Goal: Transaction & Acquisition: Download file/media

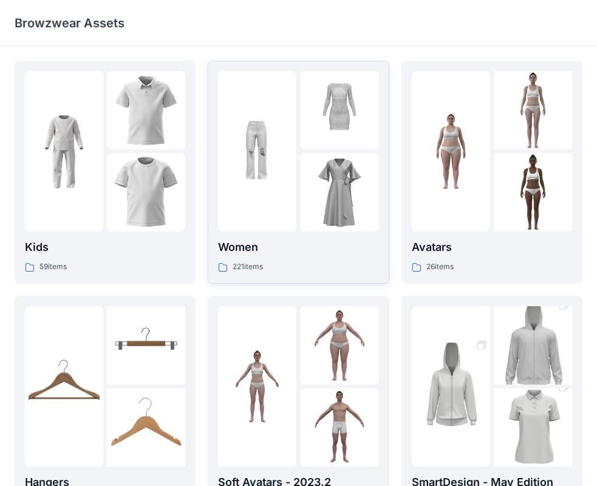
click at [284, 158] on img at bounding box center [257, 151] width 78 height 78
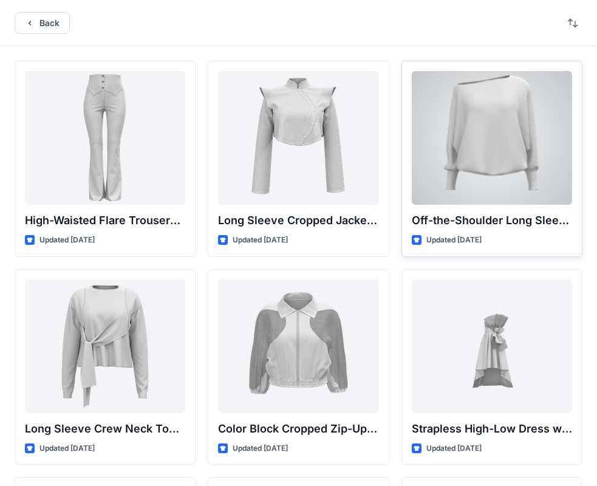
click at [489, 142] on div at bounding box center [492, 138] width 160 height 134
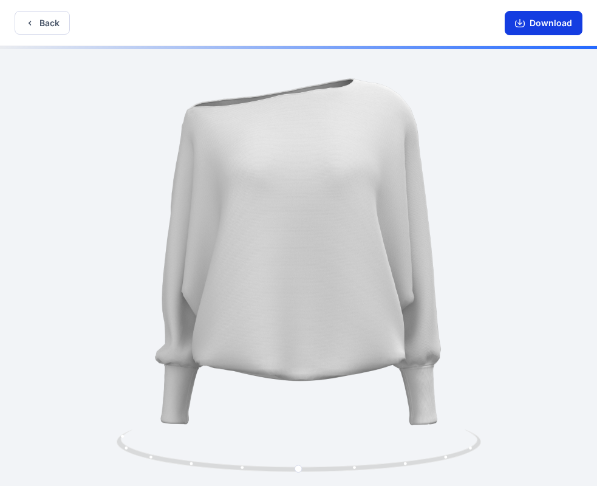
click at [549, 21] on button "Download" at bounding box center [544, 23] width 78 height 24
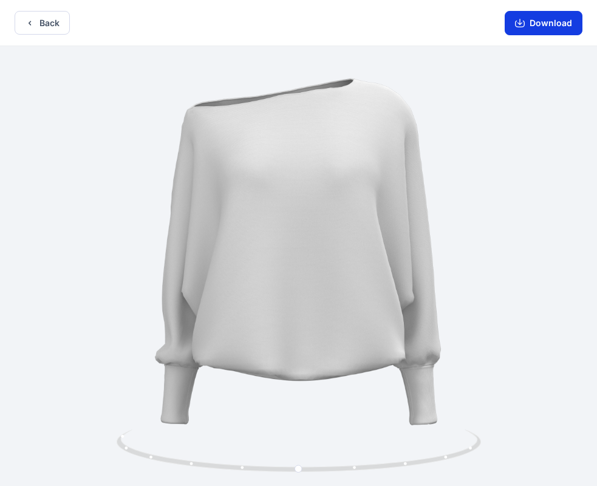
click at [547, 30] on button "Download" at bounding box center [544, 23] width 78 height 24
click at [537, 22] on button "Download" at bounding box center [544, 23] width 78 height 24
click at [552, 26] on button "Download" at bounding box center [544, 23] width 78 height 24
